Goal: Information Seeking & Learning: Learn about a topic

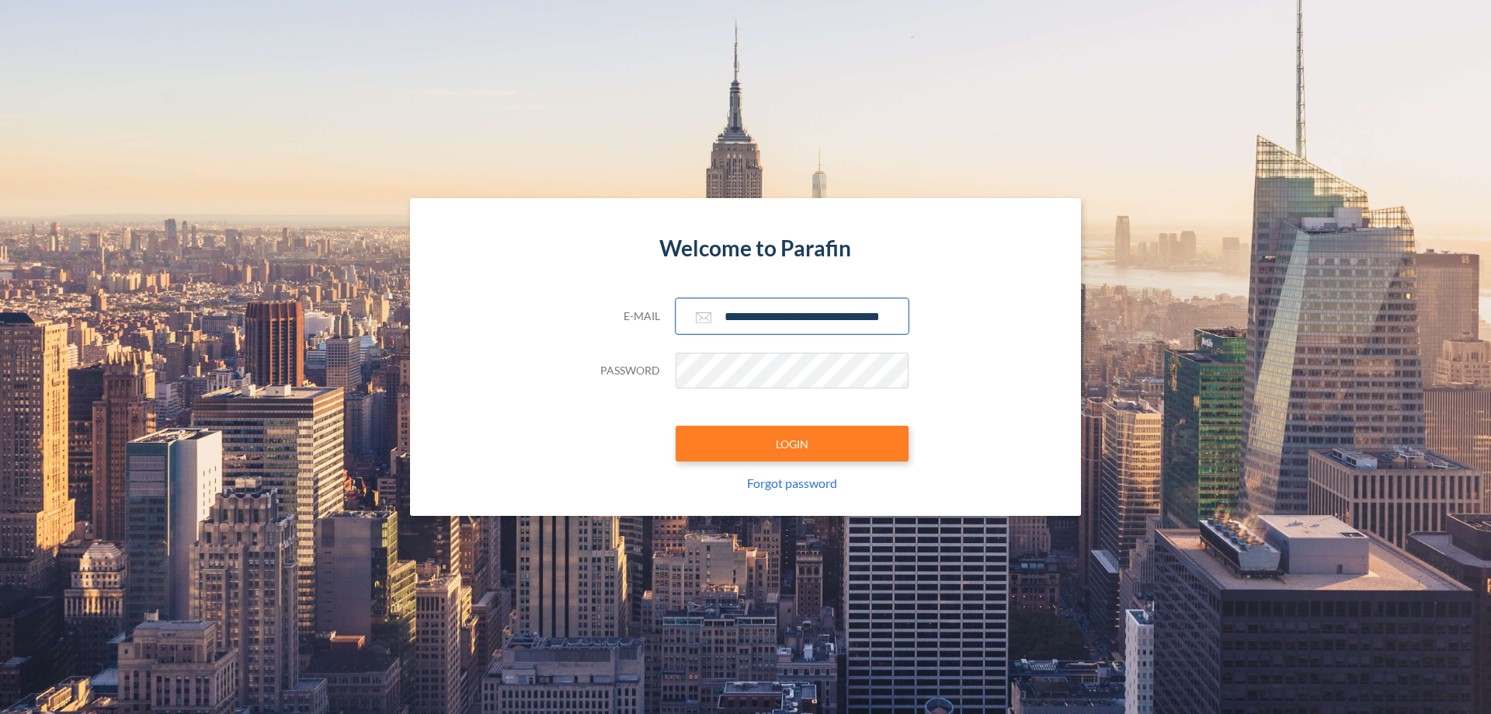
type input "**********"
click at [792, 443] on button "LOGIN" at bounding box center [792, 443] width 233 height 36
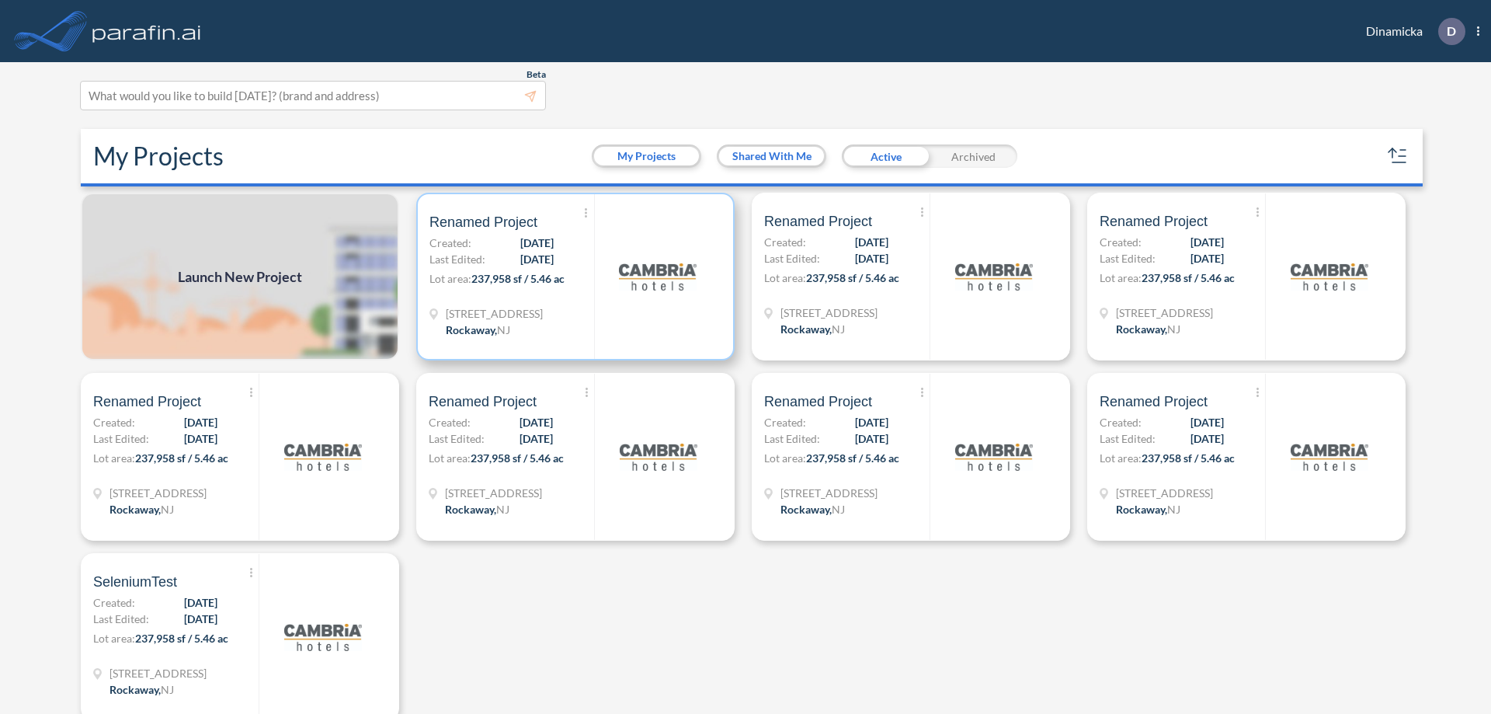
scroll to position [4, 0]
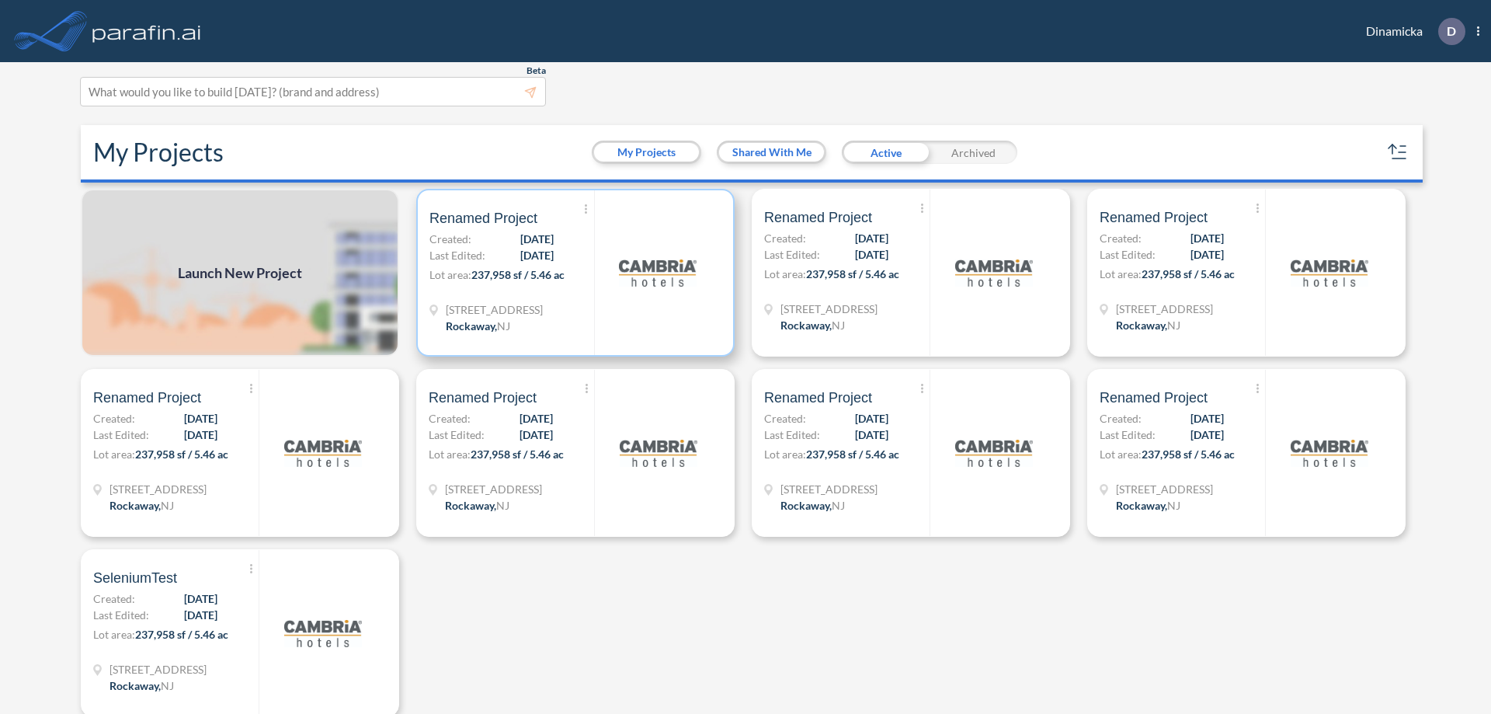
click at [572, 273] on p "Lot area: 237,958 sf / 5.46 ac" at bounding box center [511, 277] width 165 height 23
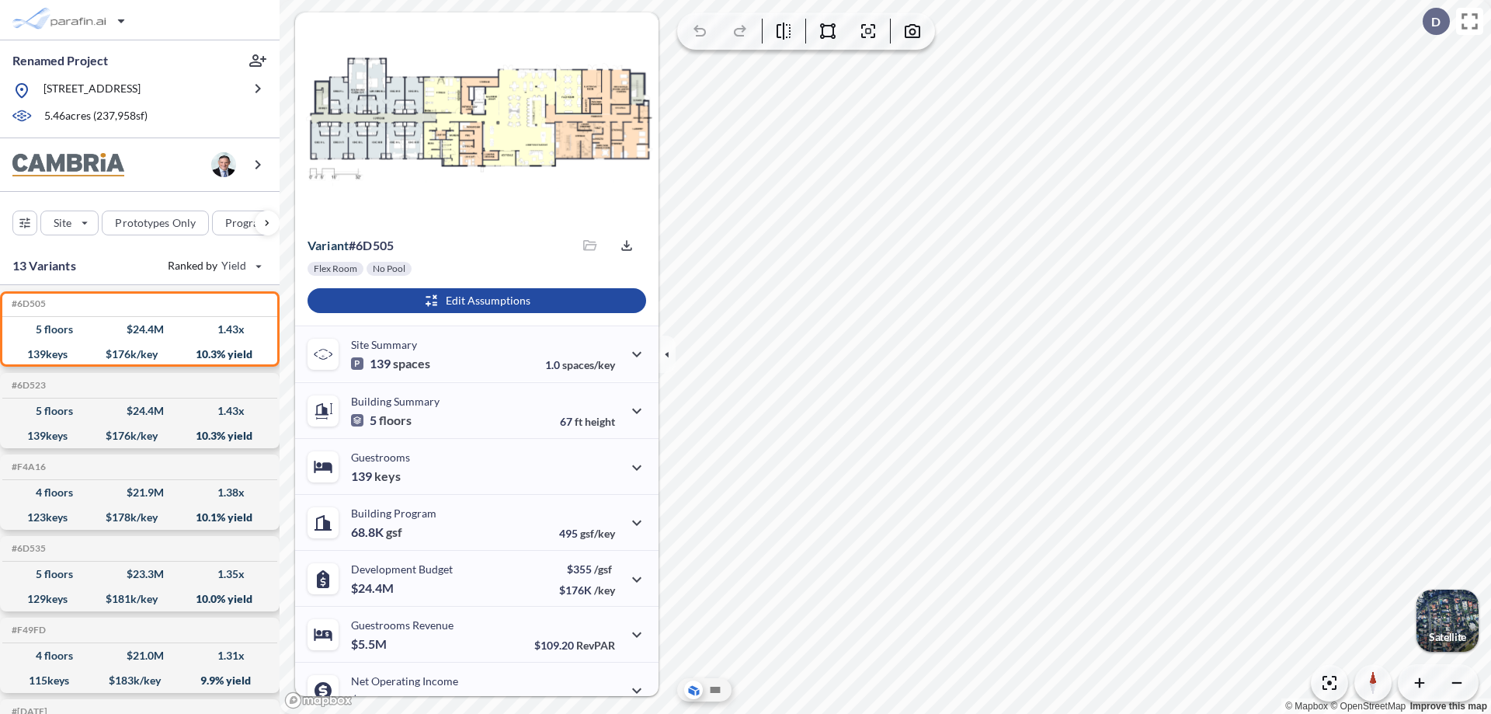
scroll to position [78, 0]
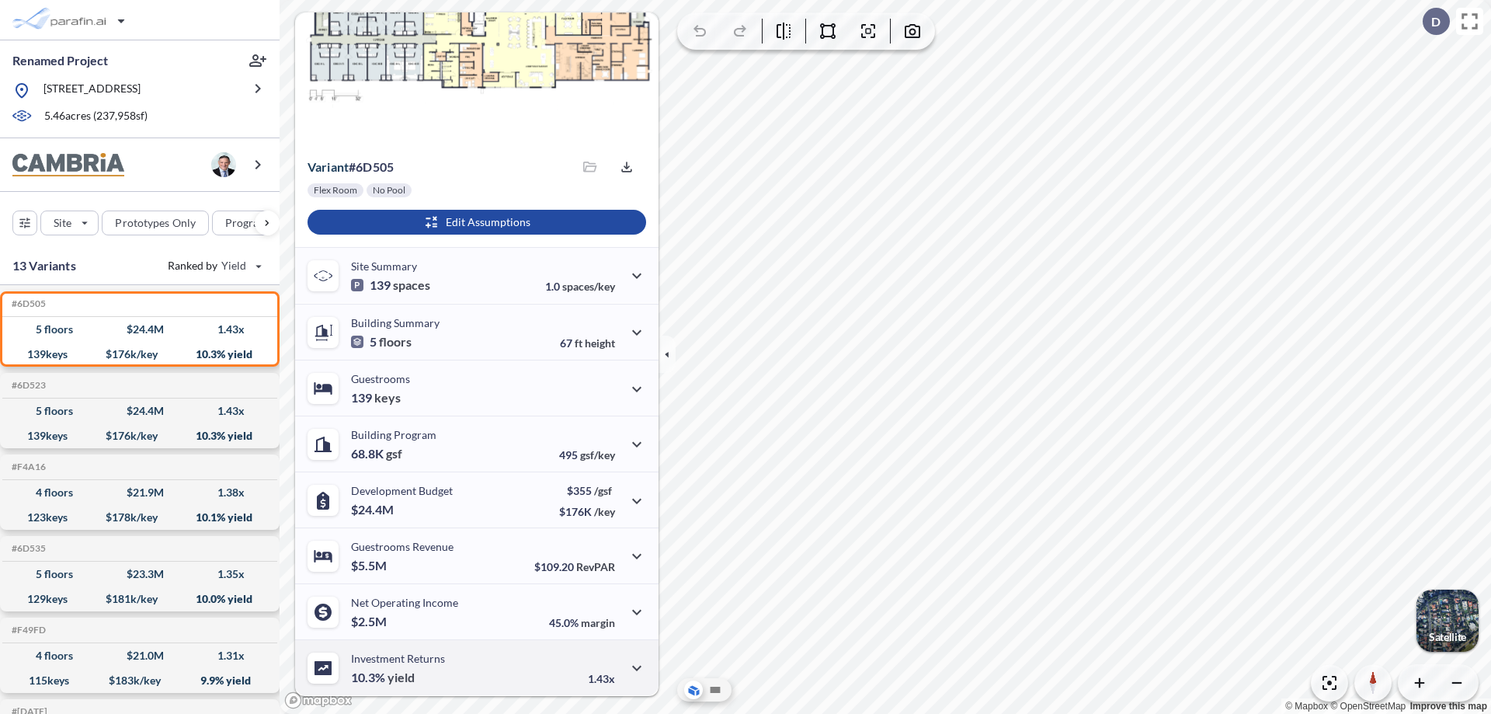
click at [474, 667] on div "Investment Returns 10.3% yield 1.43x" at bounding box center [476, 667] width 363 height 56
